Goal: Information Seeking & Learning: Learn about a topic

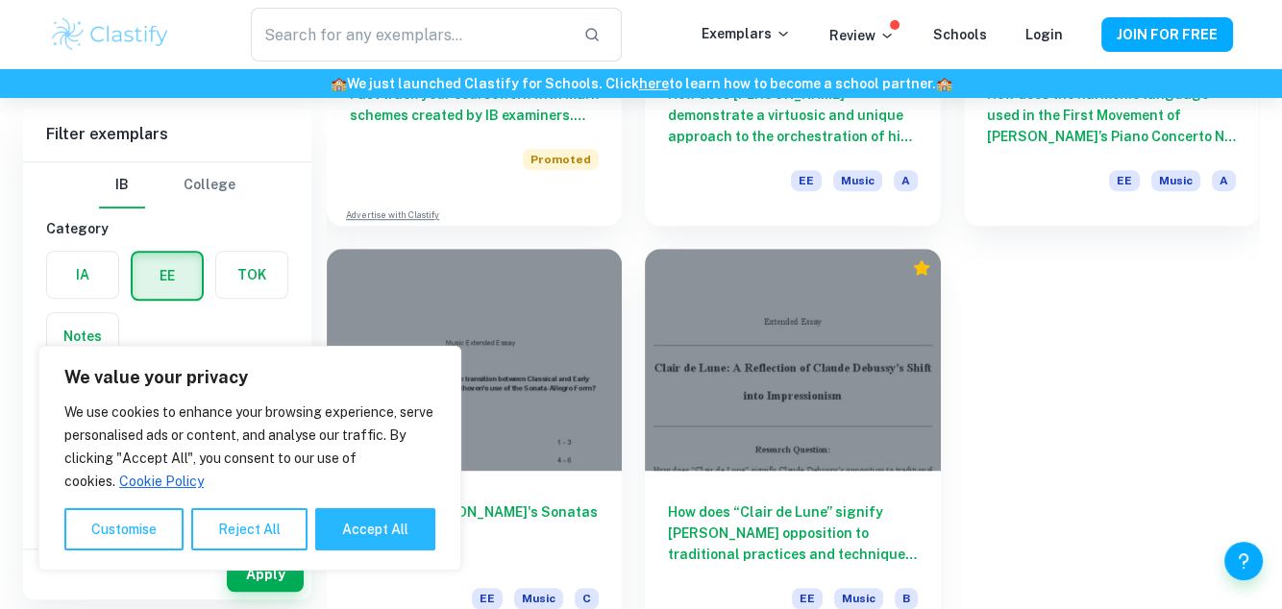
scroll to position [1281, 0]
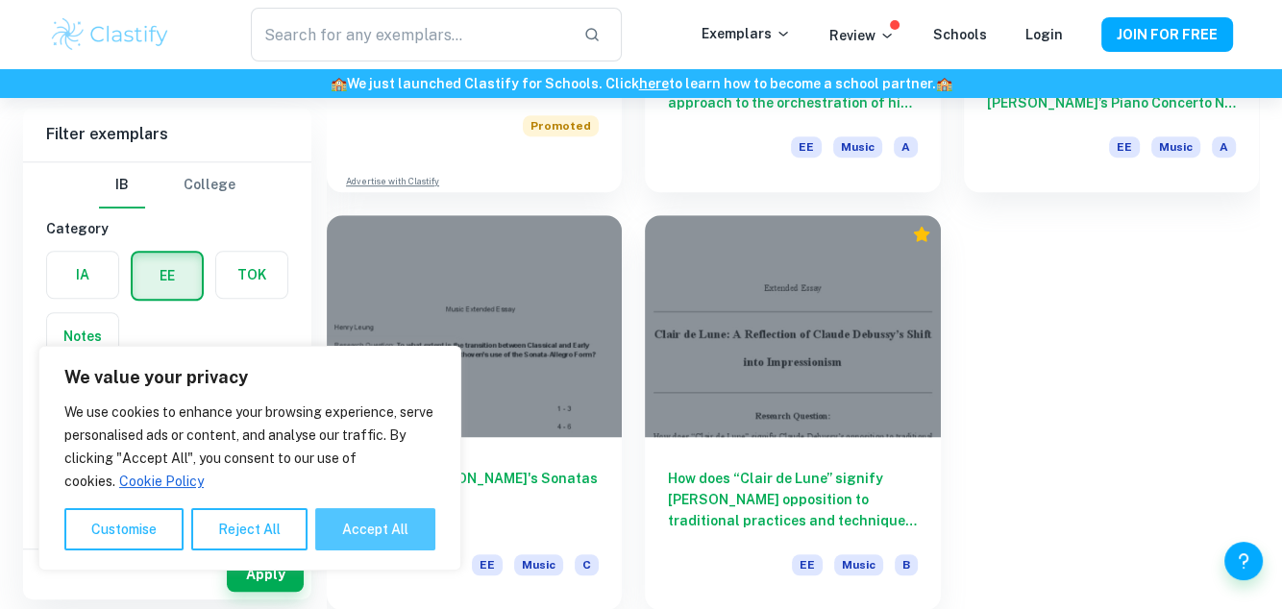
click at [336, 531] on button "Accept All" at bounding box center [375, 529] width 120 height 42
checkbox input "true"
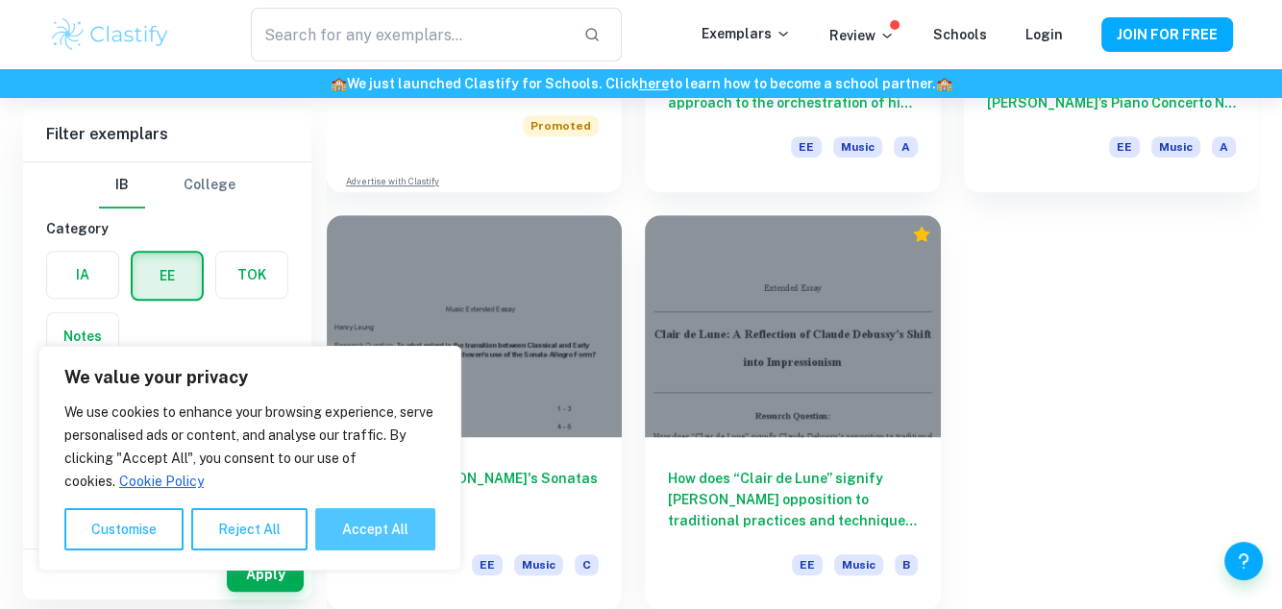
checkbox input "true"
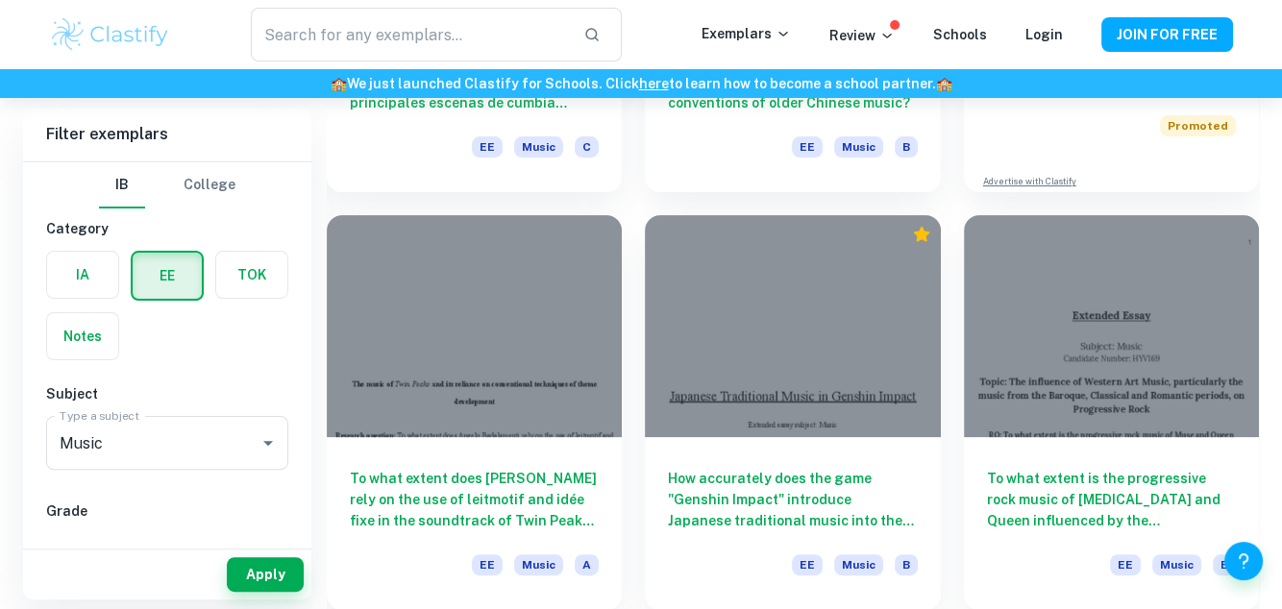
scroll to position [400, 0]
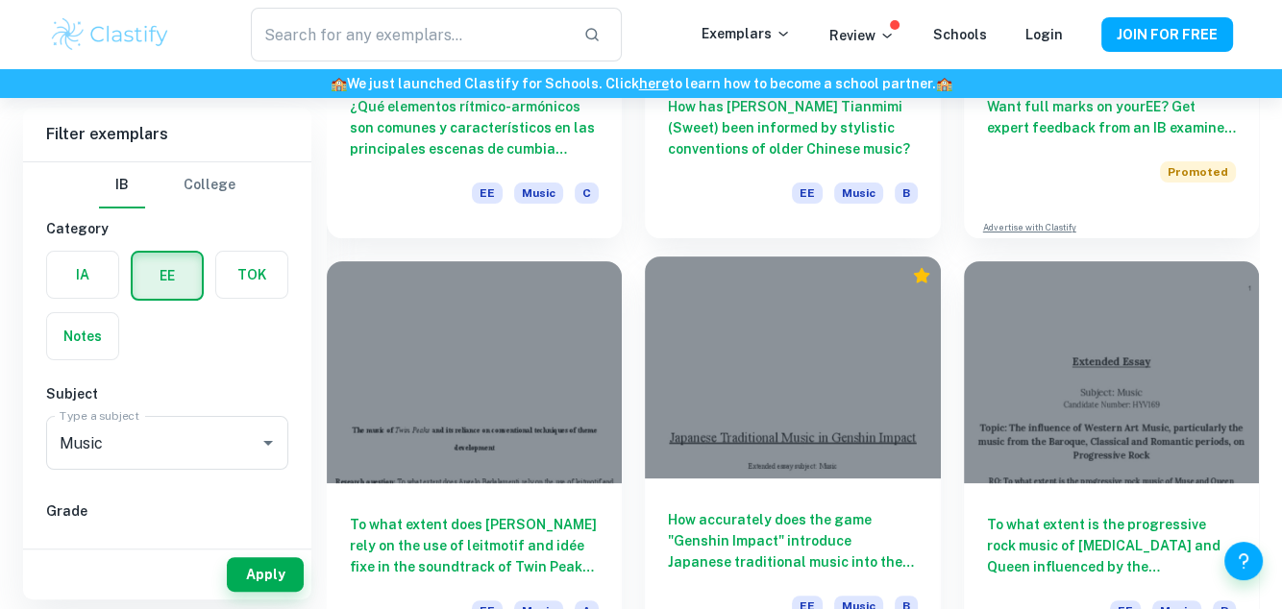
click at [888, 474] on div at bounding box center [792, 367] width 295 height 221
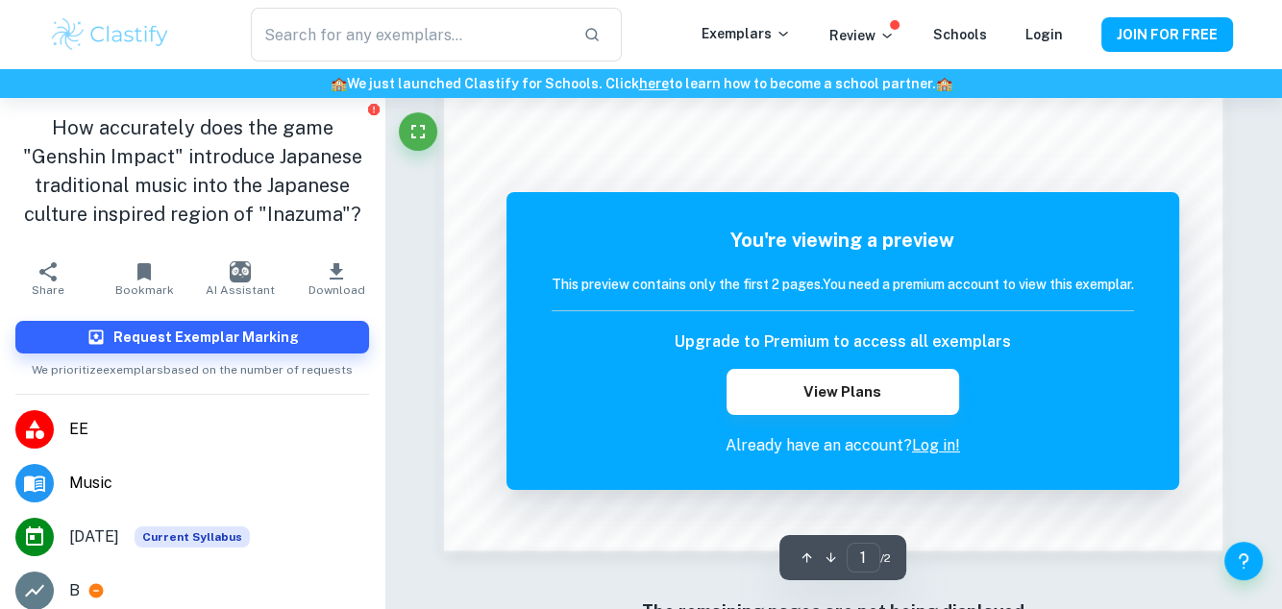
scroll to position [1663, 0]
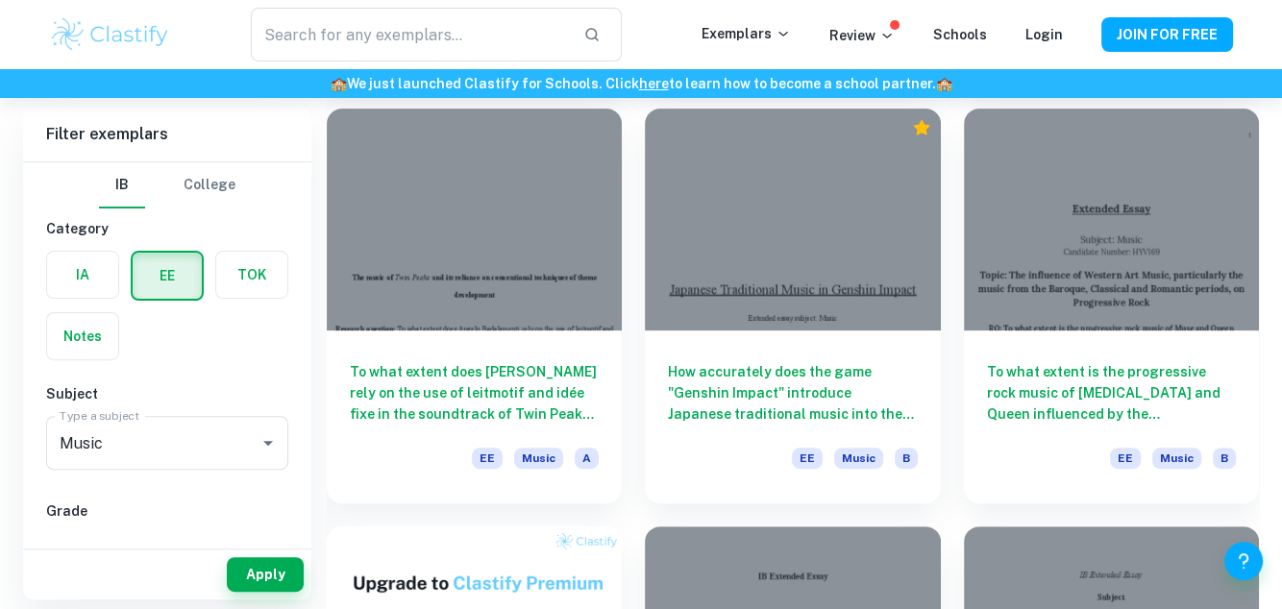
scroll to position [566, 0]
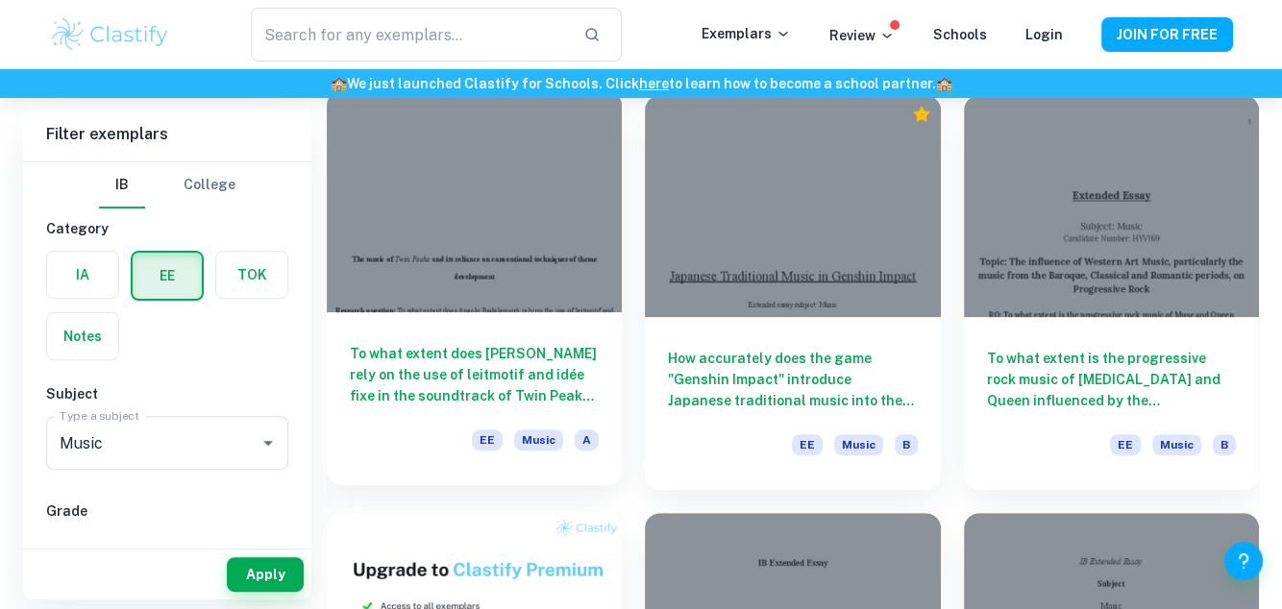
click at [528, 374] on h6 "To what extent does [PERSON_NAME] rely on the use of leitmotif and idée fixe in…" at bounding box center [474, 374] width 249 height 63
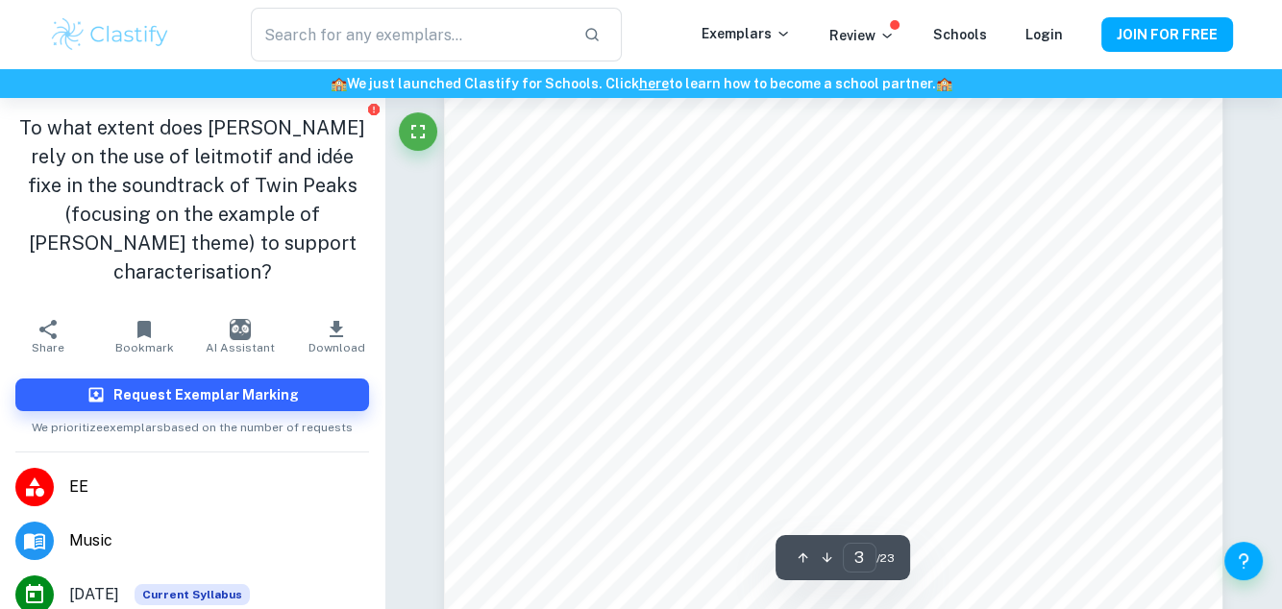
scroll to position [2850, 0]
type input "4"
